Goal: Information Seeking & Learning: Compare options

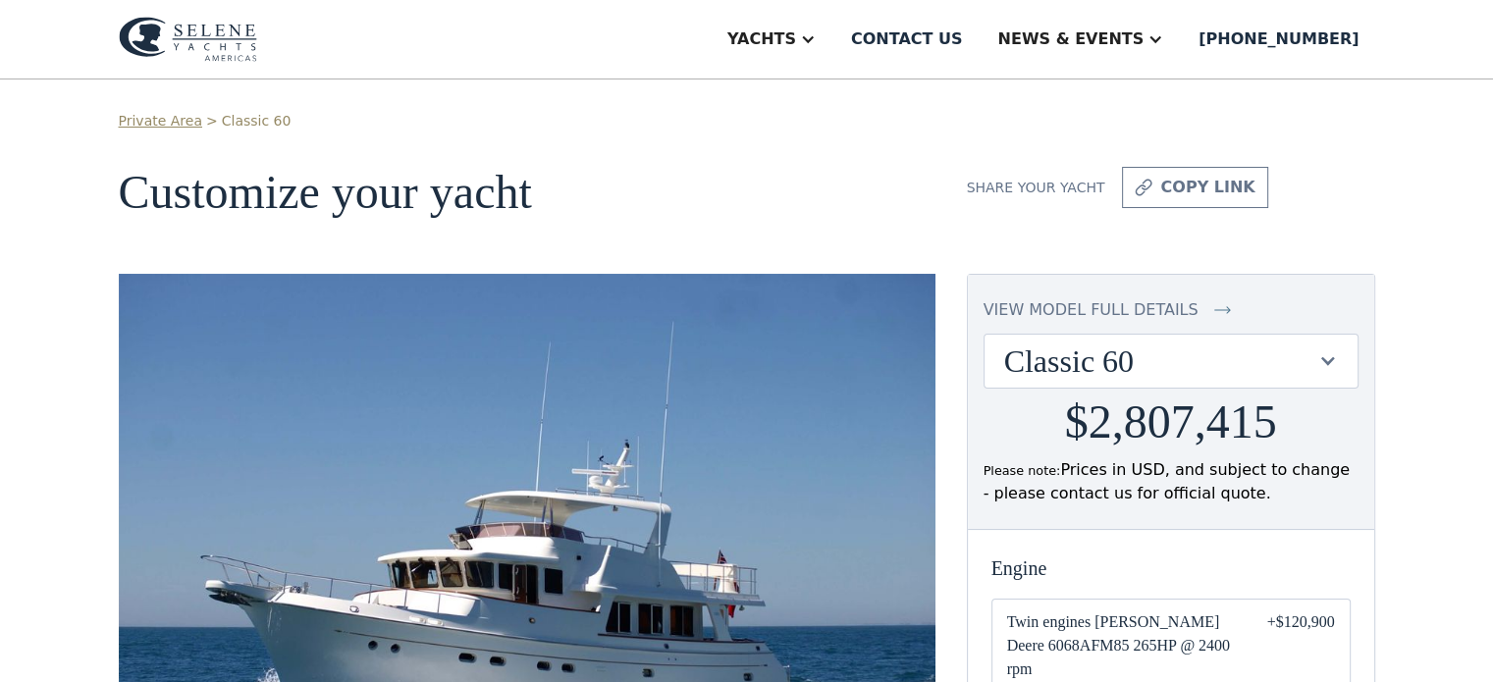
click at [1185, 364] on div "Classic 60" at bounding box center [1161, 361] width 314 height 37
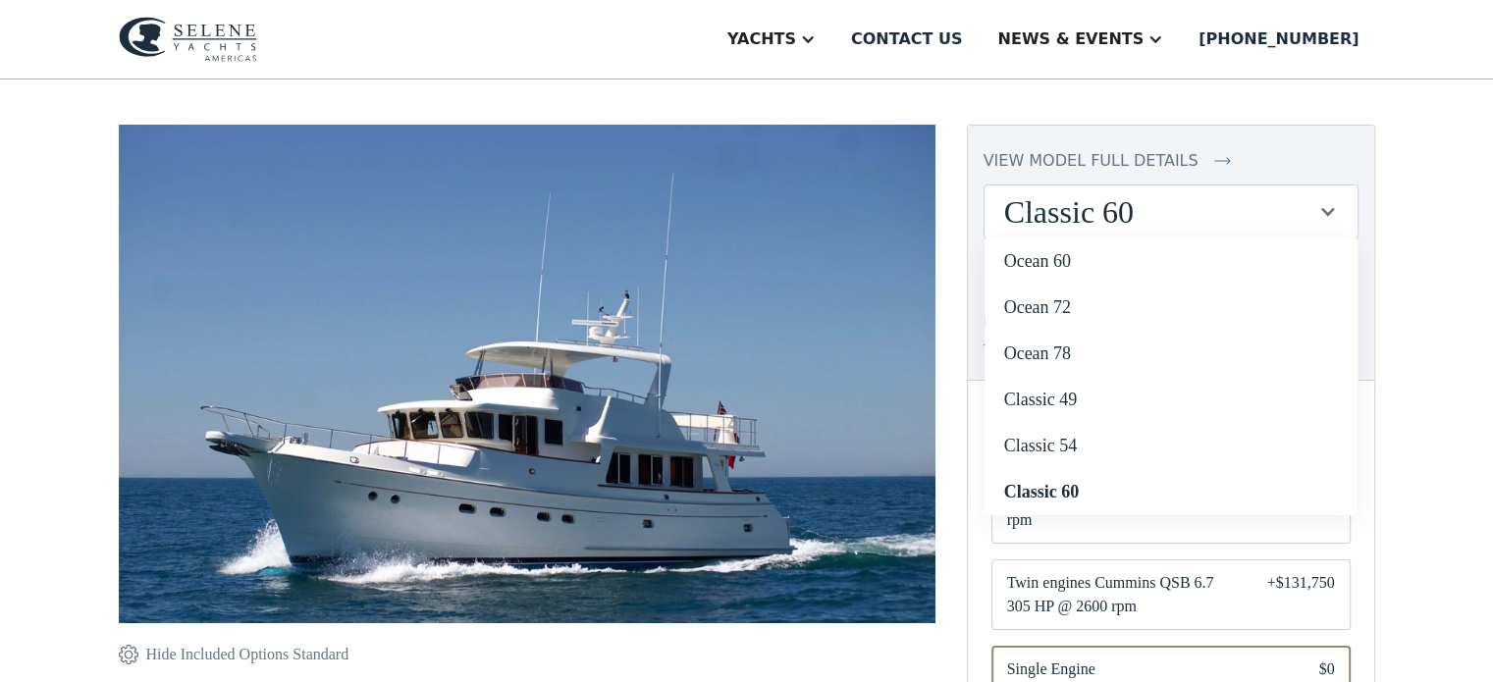
scroll to position [153, 0]
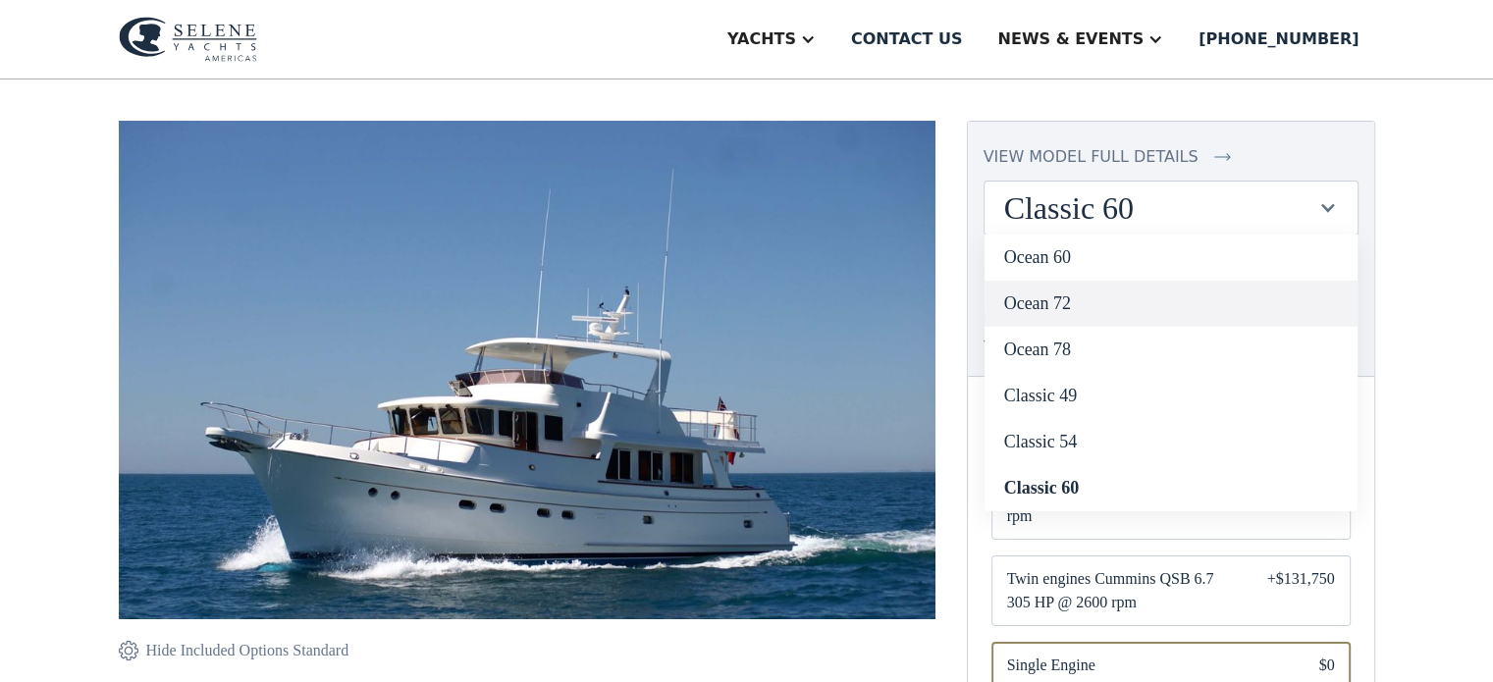
click at [1071, 306] on link "Ocean 72" at bounding box center [1171, 304] width 373 height 46
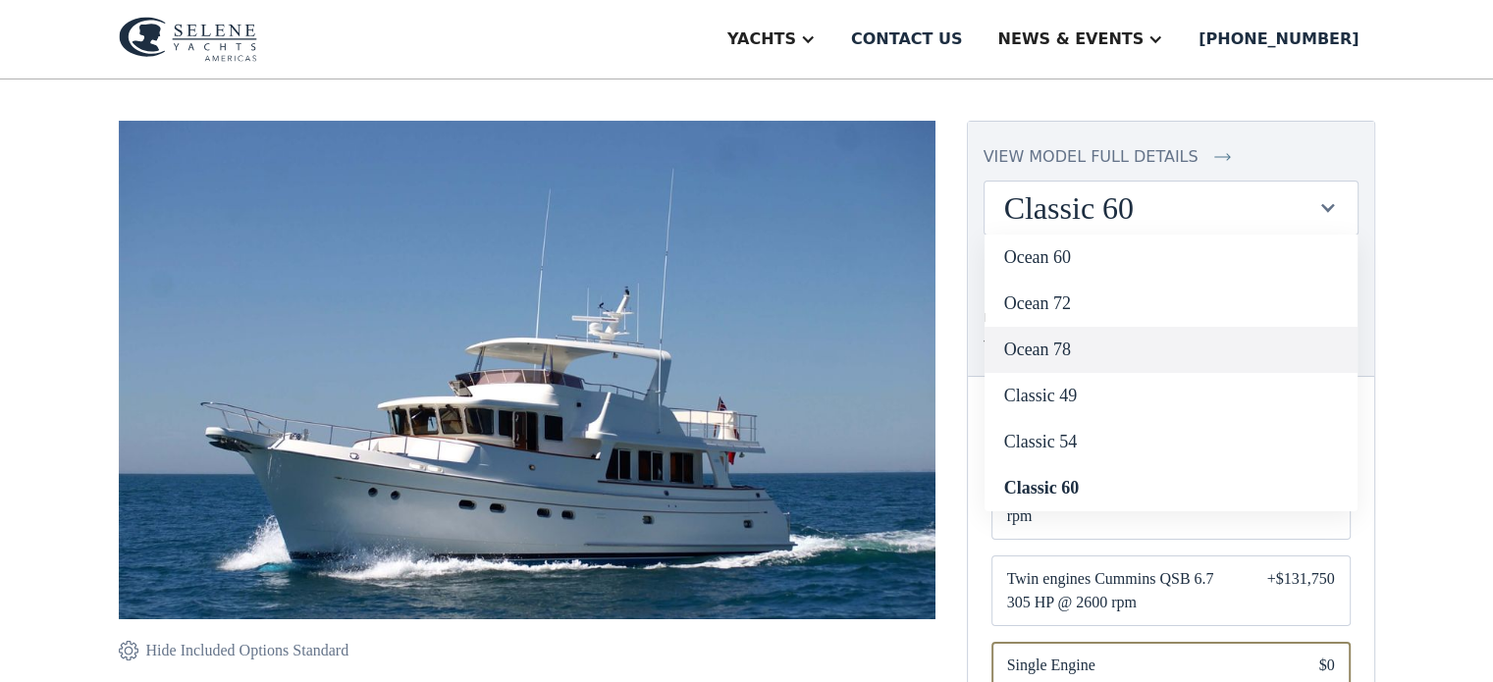
click at [1049, 348] on link "Ocean 78" at bounding box center [1171, 350] width 373 height 46
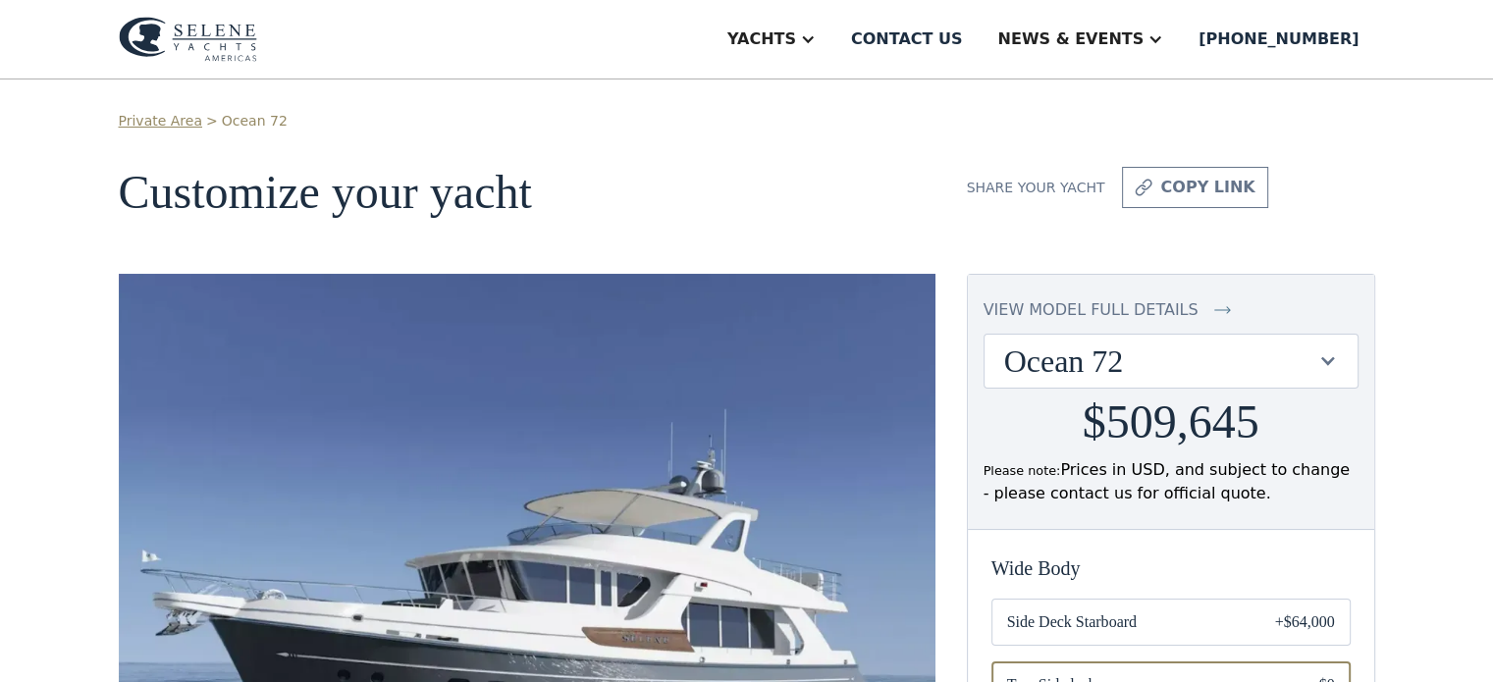
click at [1080, 354] on div "Ocean 72" at bounding box center [1161, 361] width 314 height 37
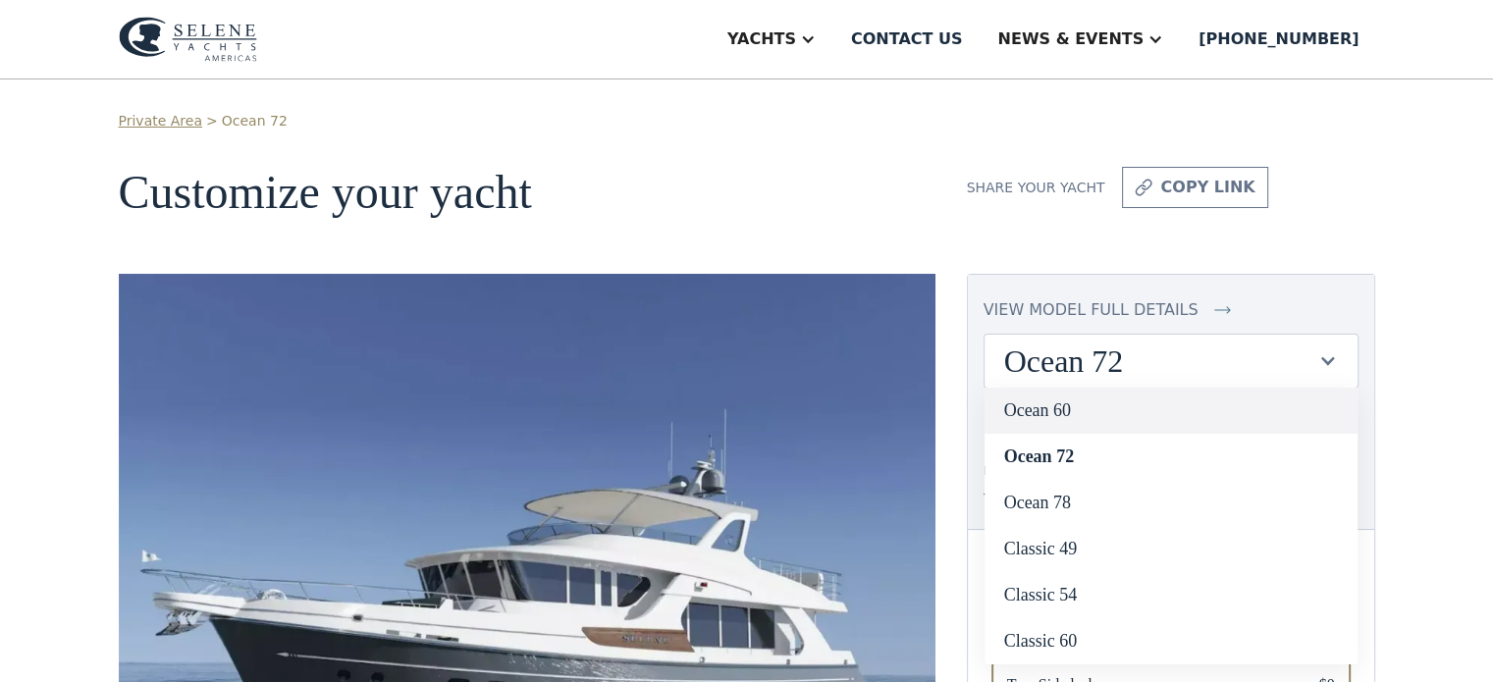
click at [1084, 400] on link "Ocean 60" at bounding box center [1171, 411] width 373 height 46
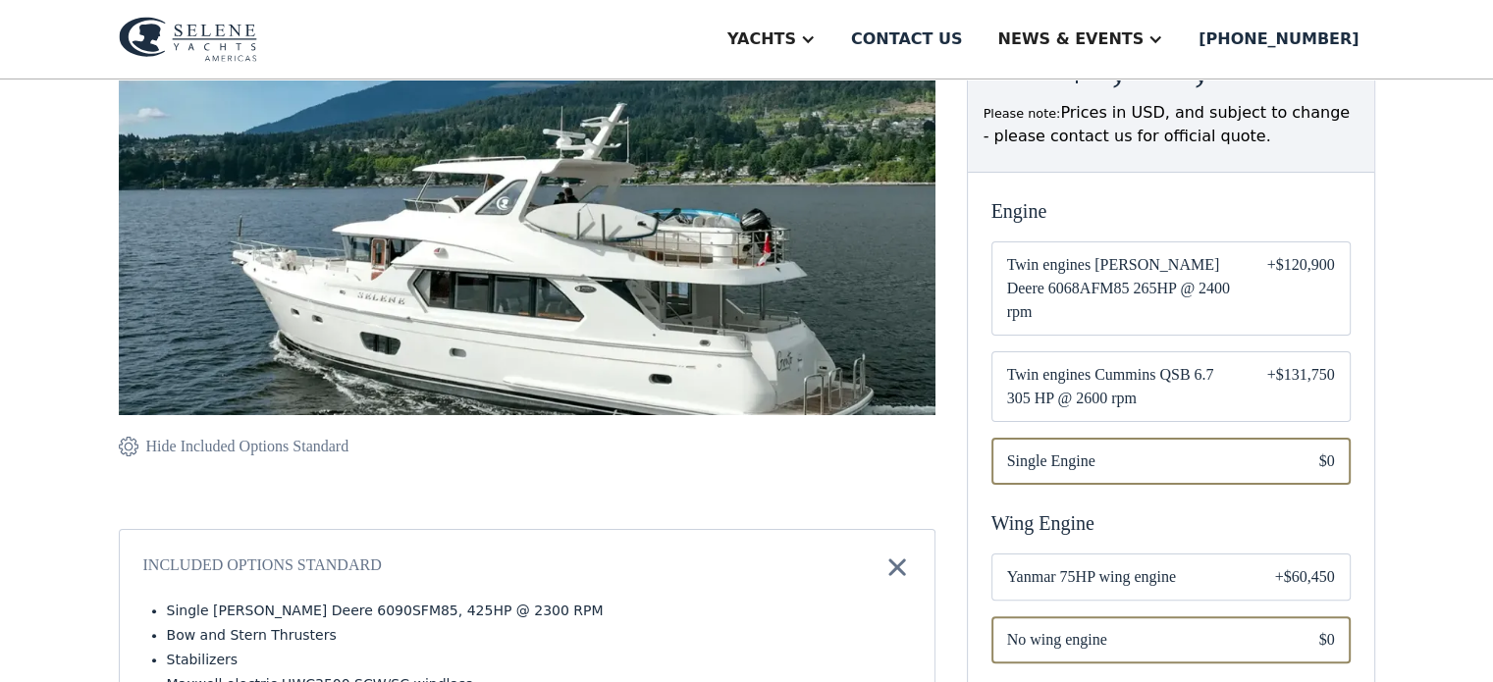
scroll to position [359, 0]
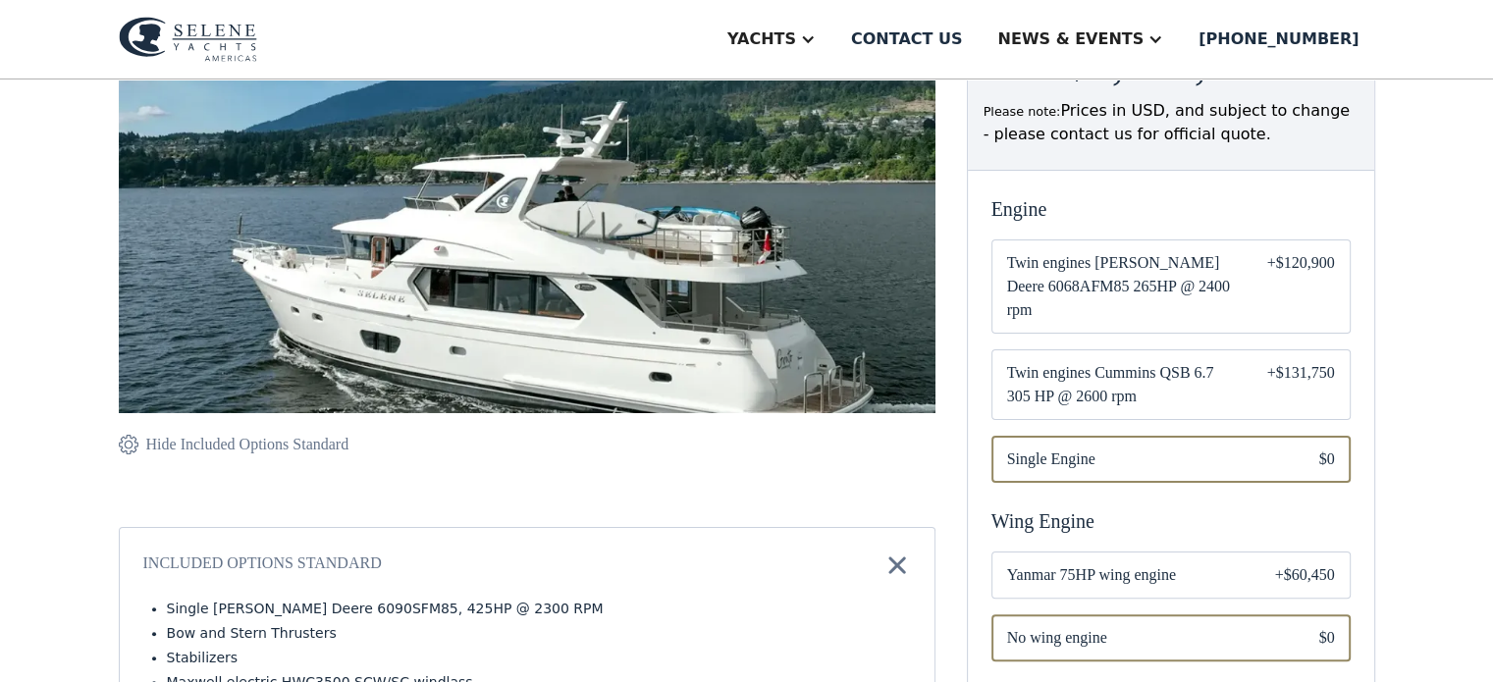
click at [1122, 255] on span "Twin engines [PERSON_NAME] Deere 6068AFM85 265HP @ 2400 rpm" at bounding box center [1121, 286] width 229 height 71
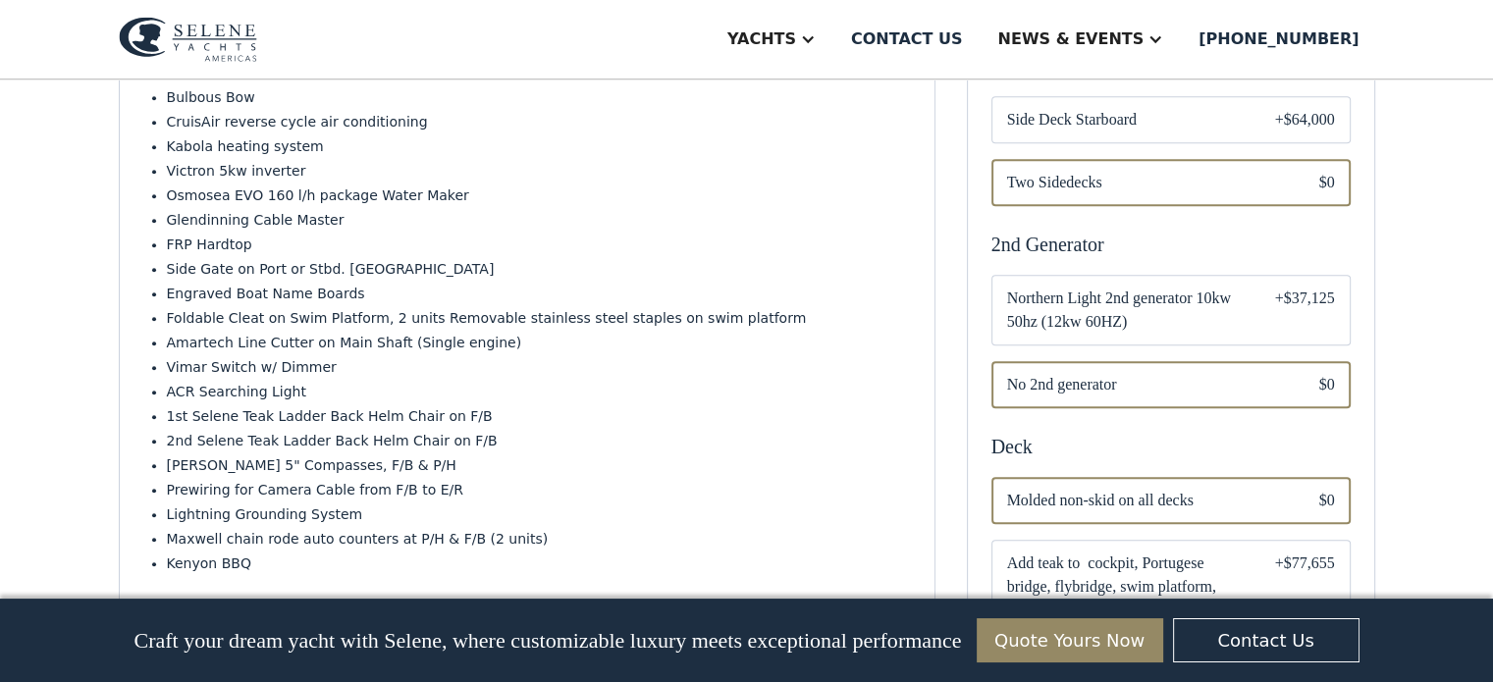
scroll to position [997, 0]
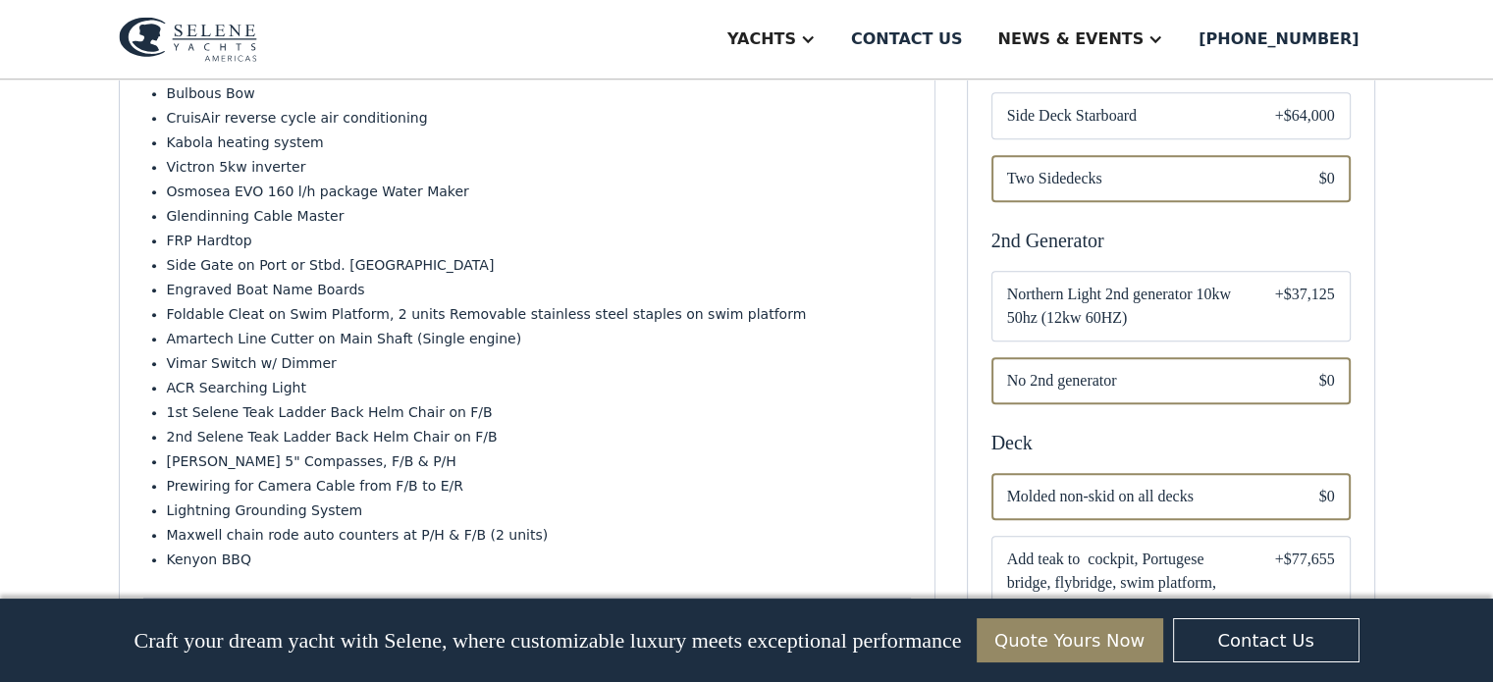
click at [1244, 293] on div "Email Form" at bounding box center [1171, 306] width 359 height 71
